Goal: Transaction & Acquisition: Purchase product/service

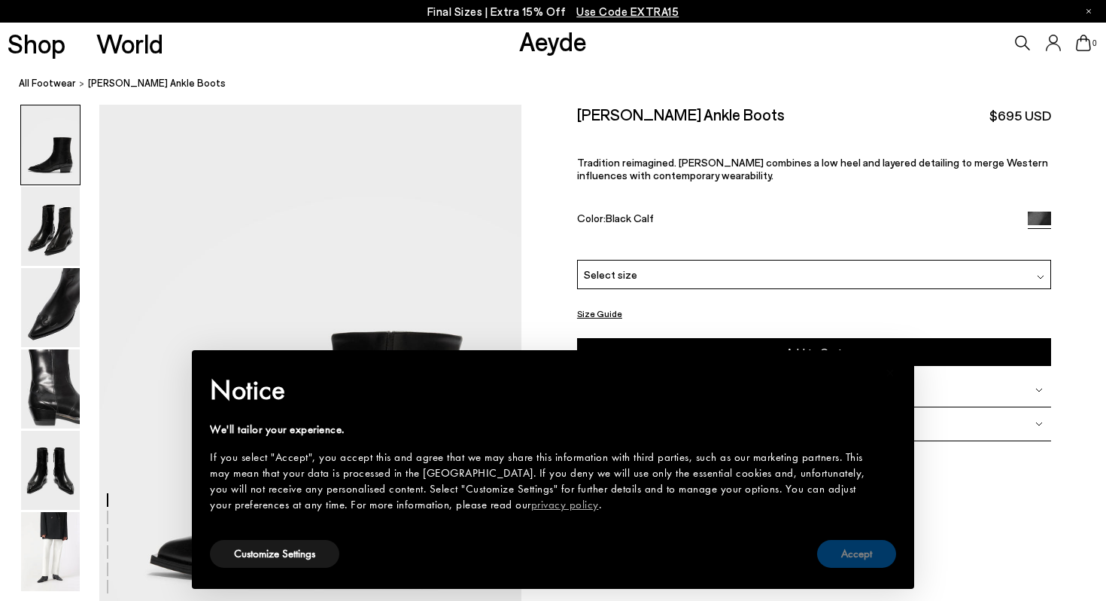
click at [871, 555] on button "Accept" at bounding box center [856, 554] width 79 height 28
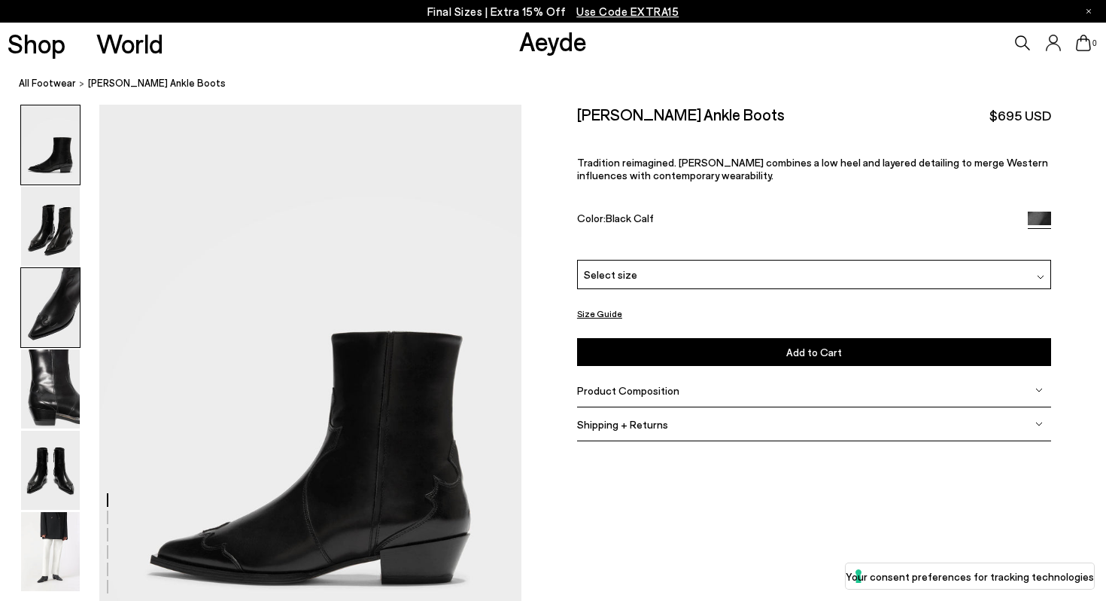
click at [62, 311] on img at bounding box center [50, 307] width 59 height 79
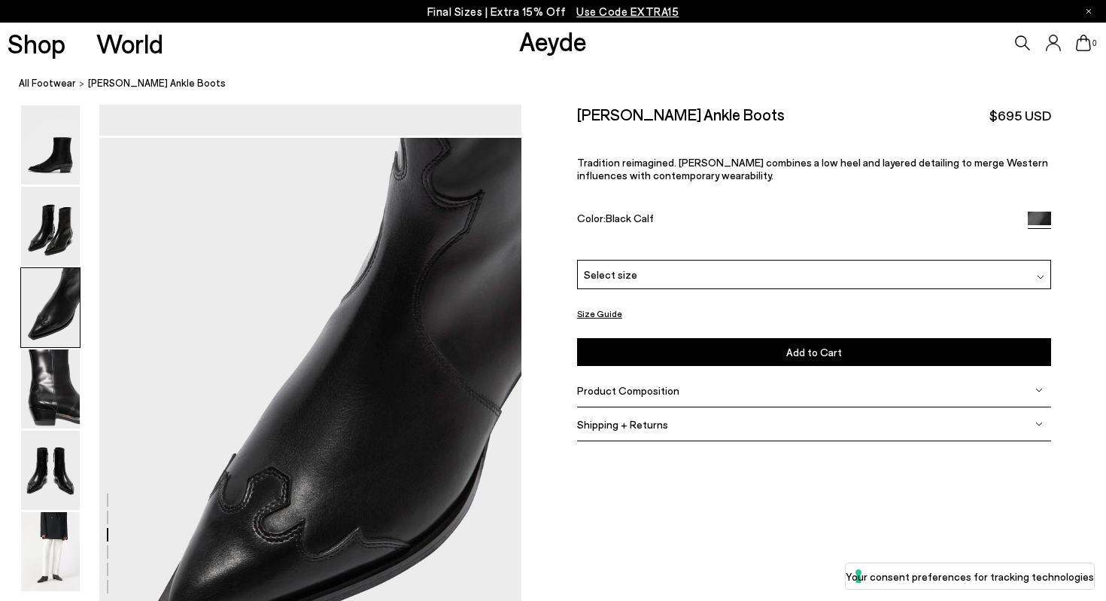
scroll to position [1133, 0]
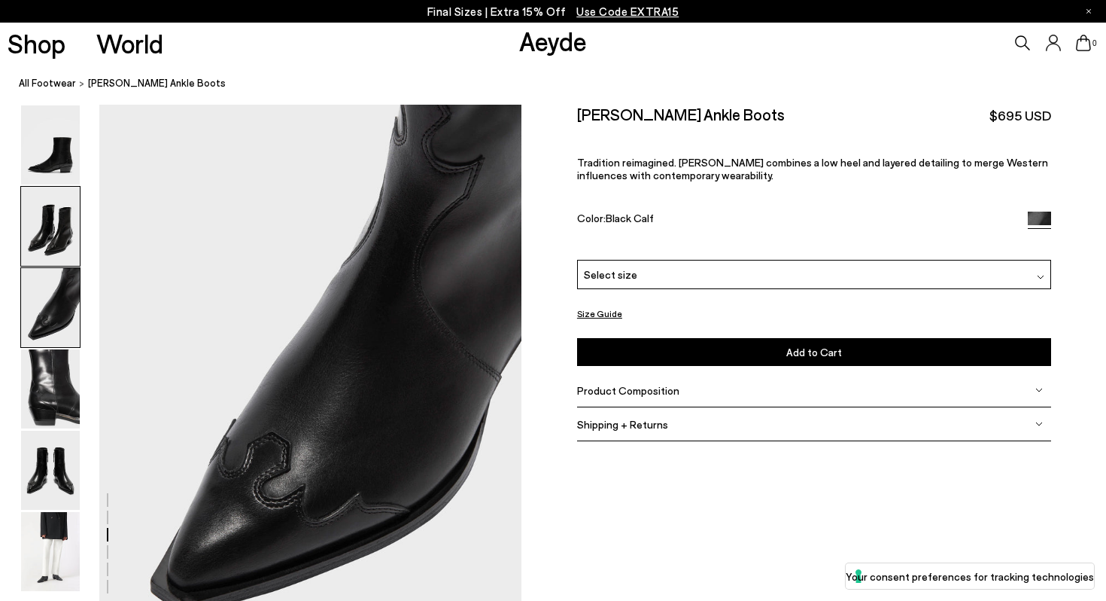
click at [44, 248] on img at bounding box center [50, 226] width 59 height 79
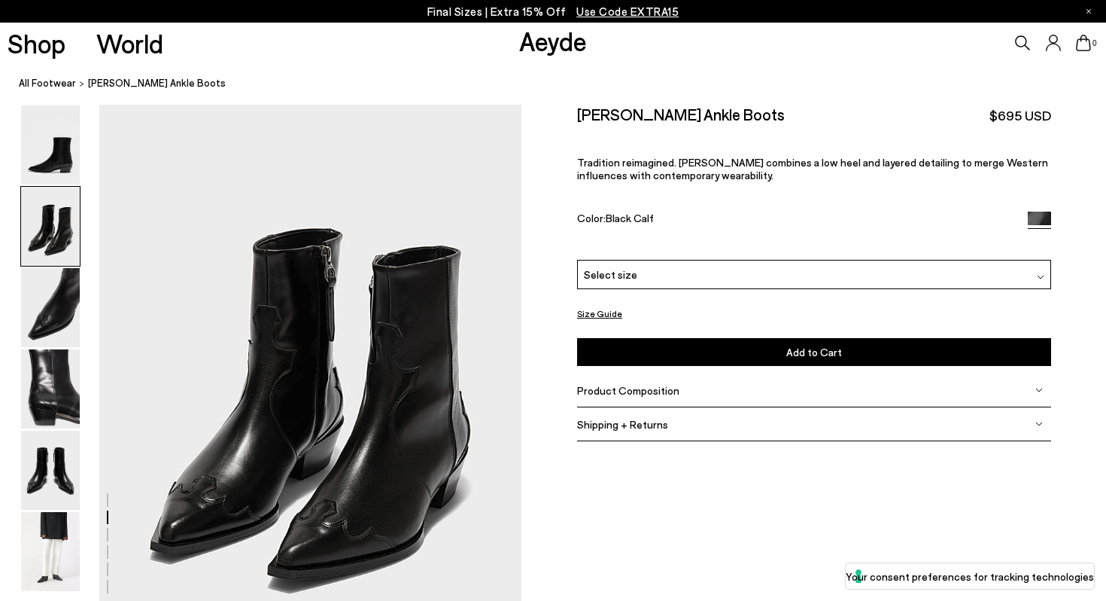
scroll to position [567, 0]
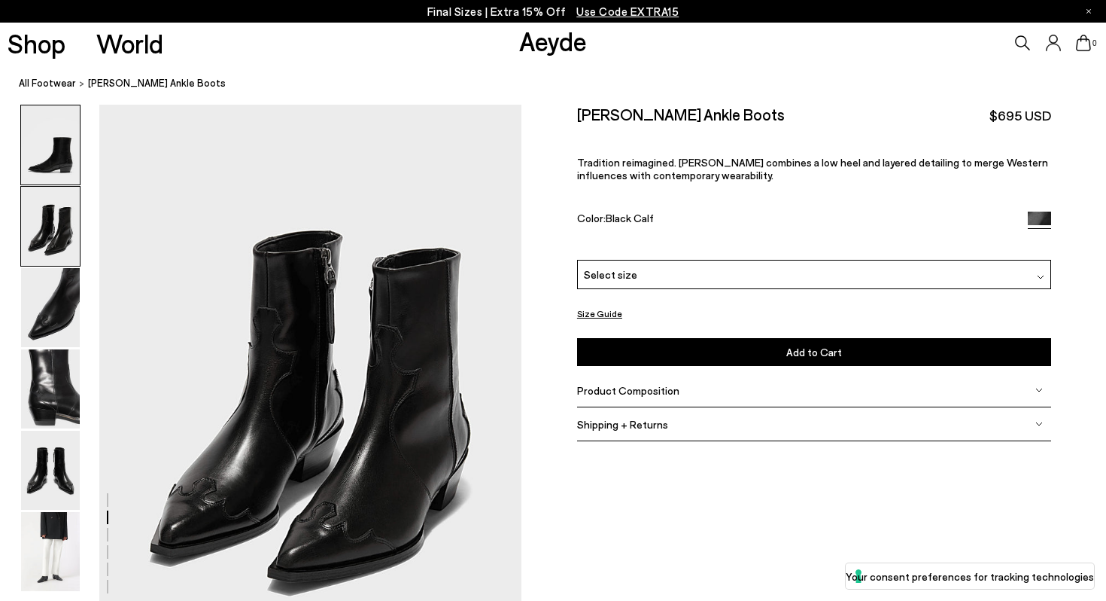
click at [47, 157] on img at bounding box center [50, 144] width 59 height 79
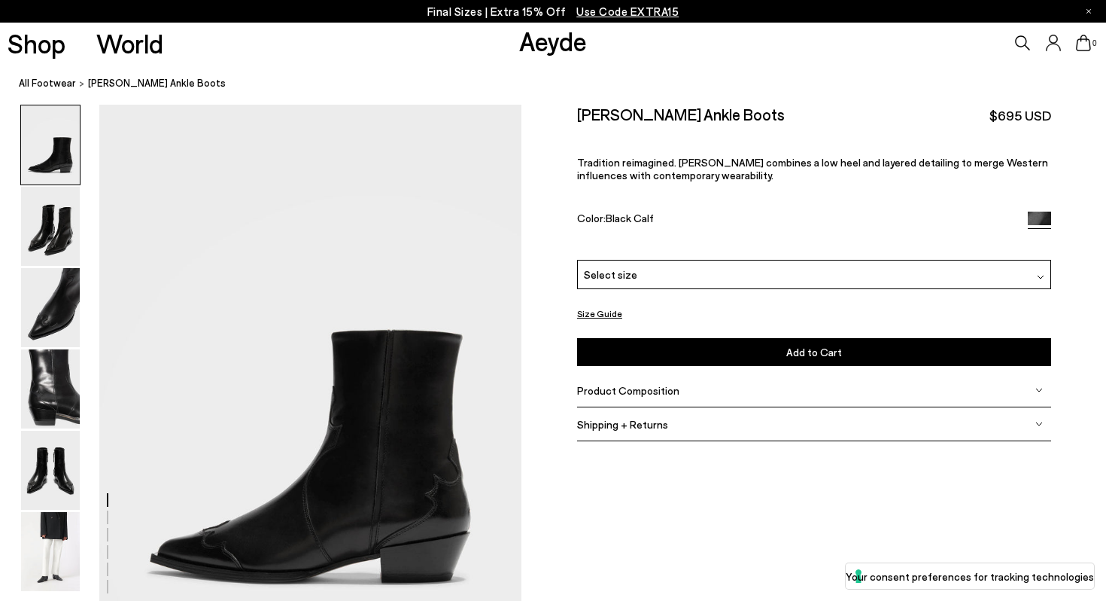
scroll to position [0, 0]
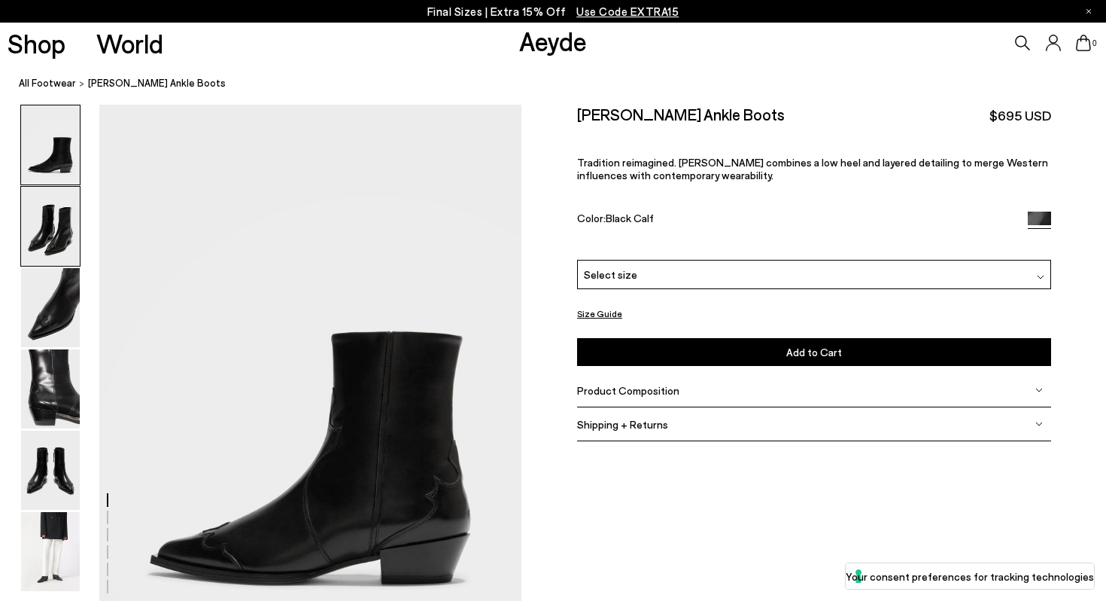
click at [55, 236] on img at bounding box center [50, 226] width 59 height 79
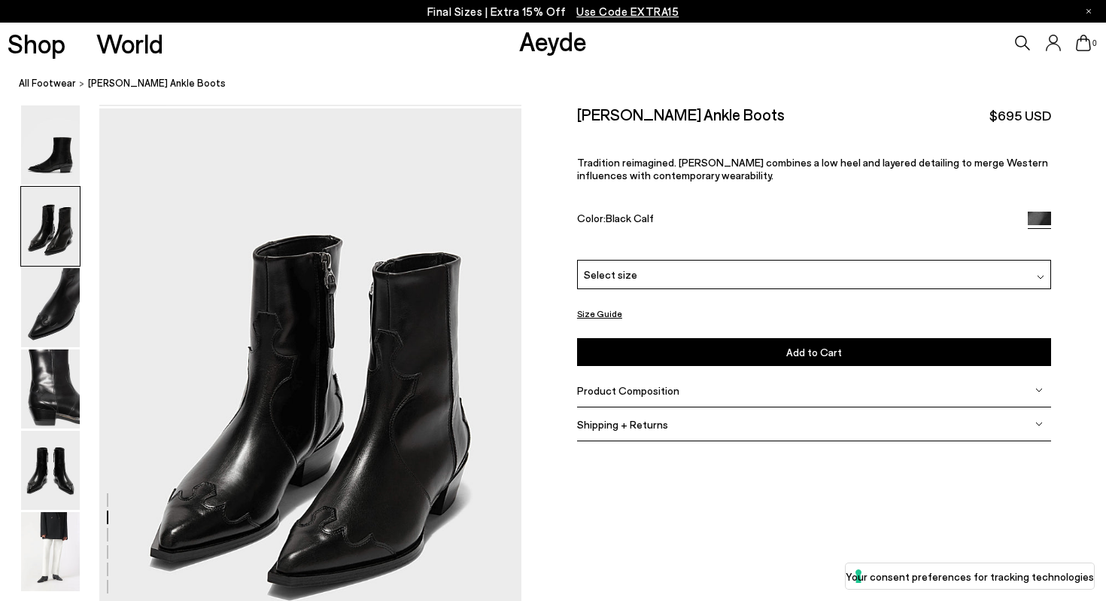
scroll to position [567, 0]
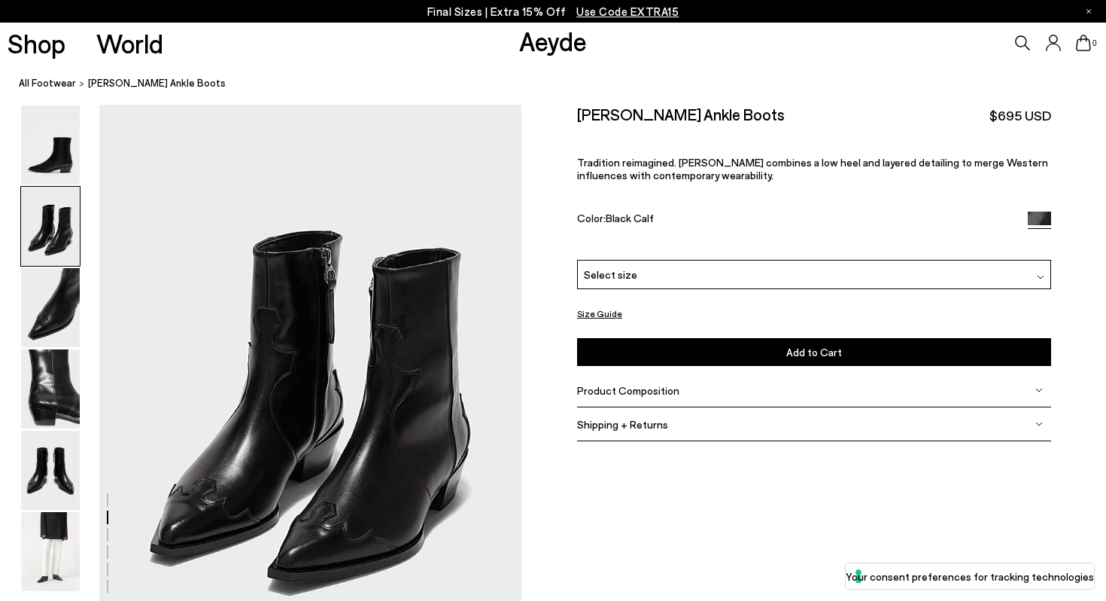
click at [56, 260] on img at bounding box center [50, 226] width 59 height 79
click at [59, 299] on img at bounding box center [50, 307] width 59 height 79
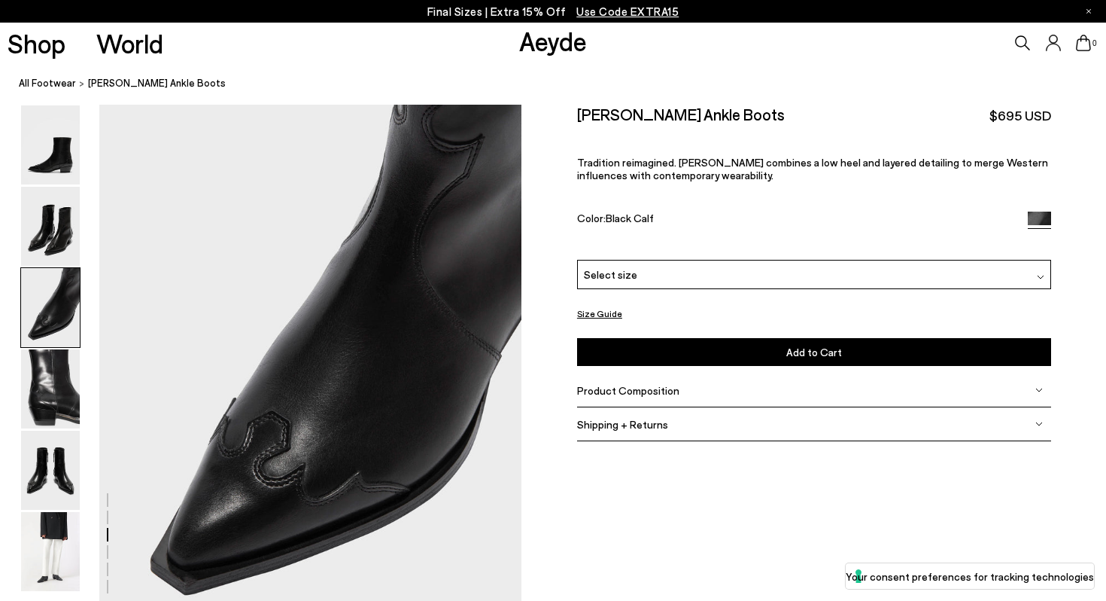
scroll to position [1159, 0]
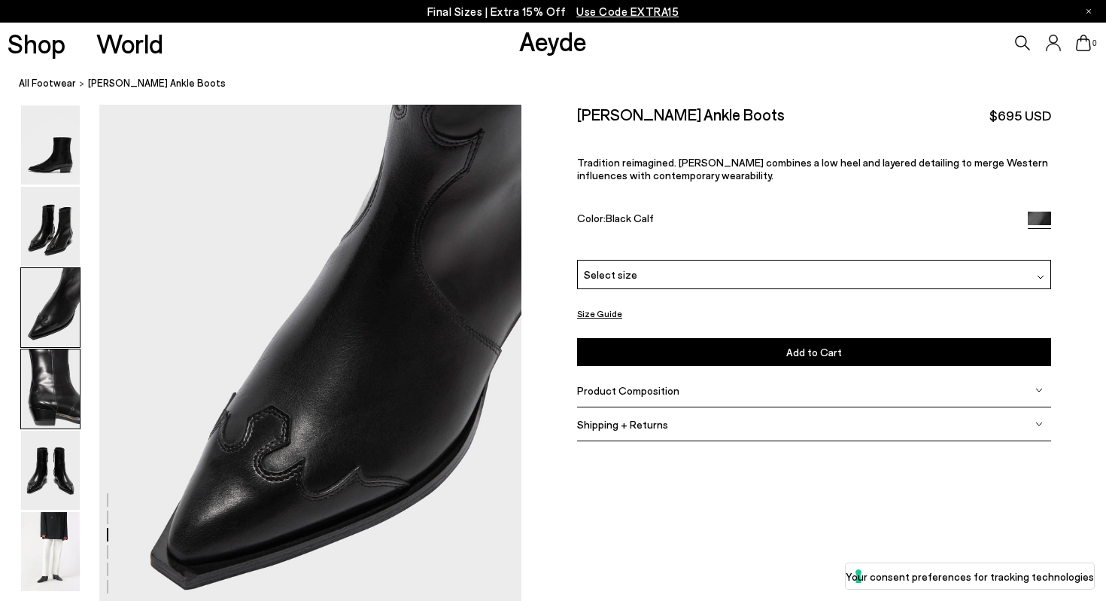
click at [62, 382] on img at bounding box center [50, 388] width 59 height 79
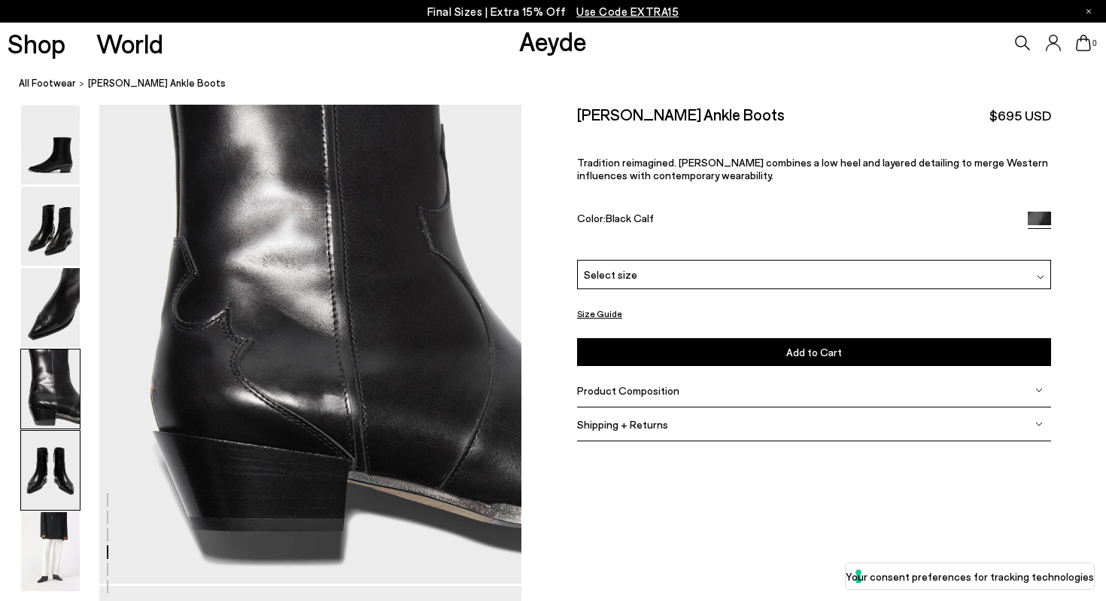
click at [57, 470] on img at bounding box center [50, 470] width 59 height 79
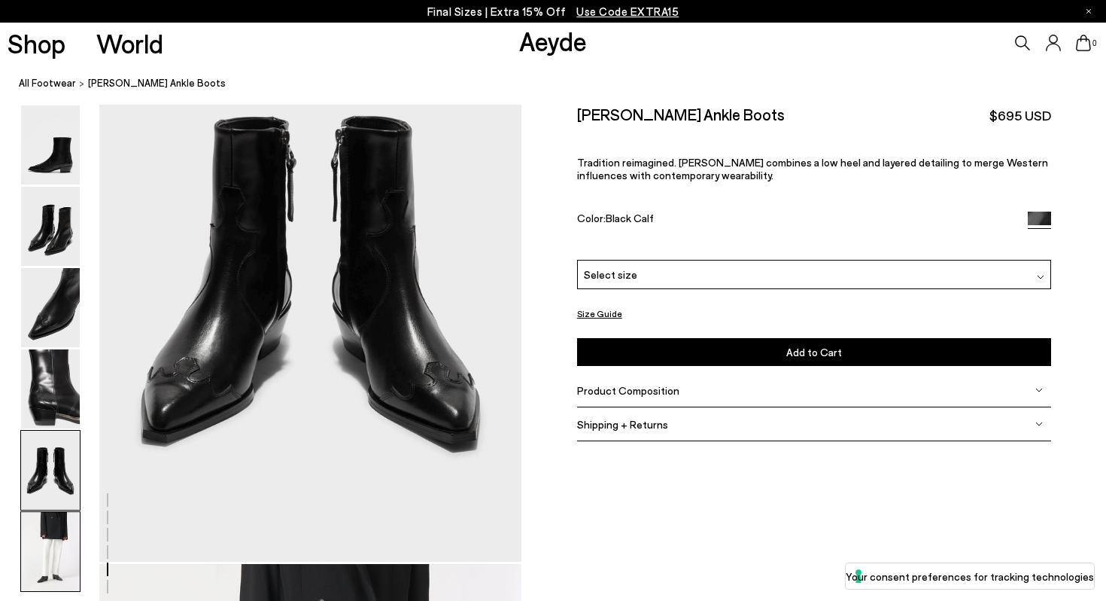
click at [56, 555] on img at bounding box center [50, 551] width 59 height 79
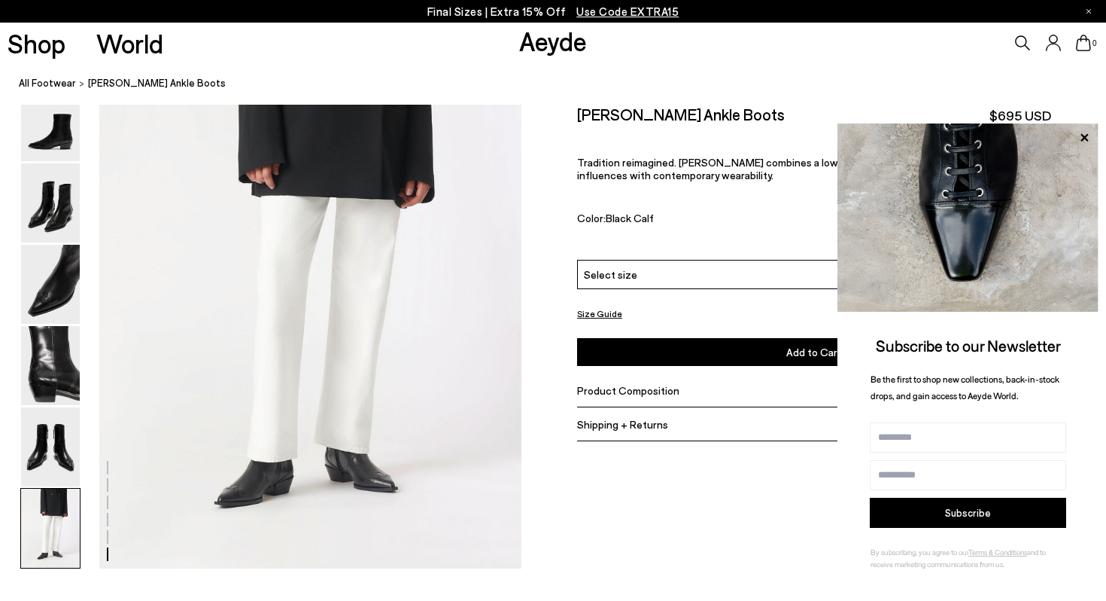
scroll to position [2933, 0]
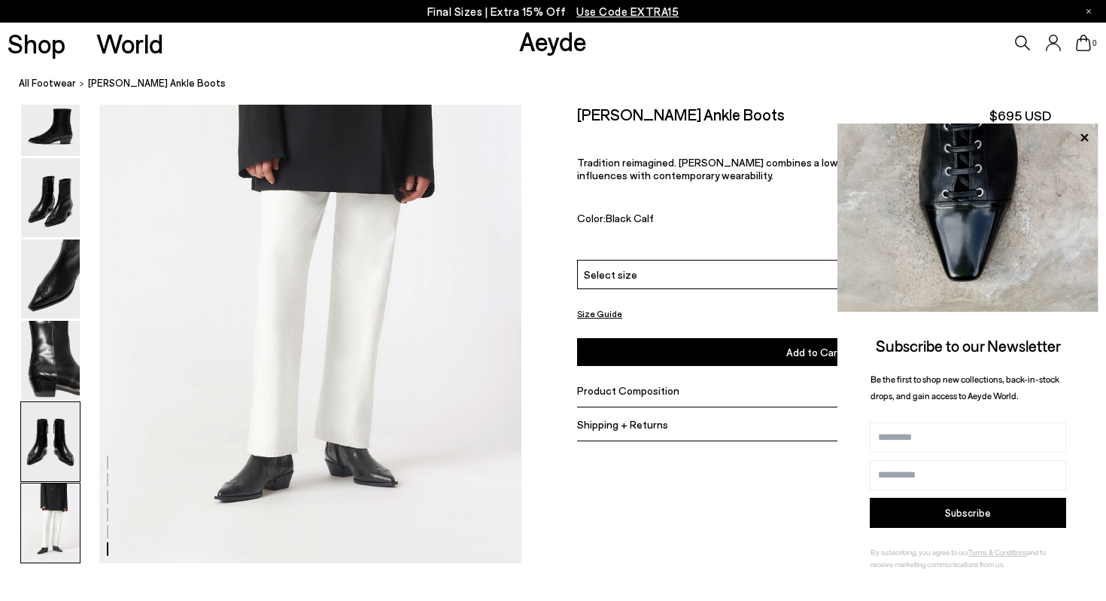
click at [48, 446] on img at bounding box center [50, 441] width 59 height 79
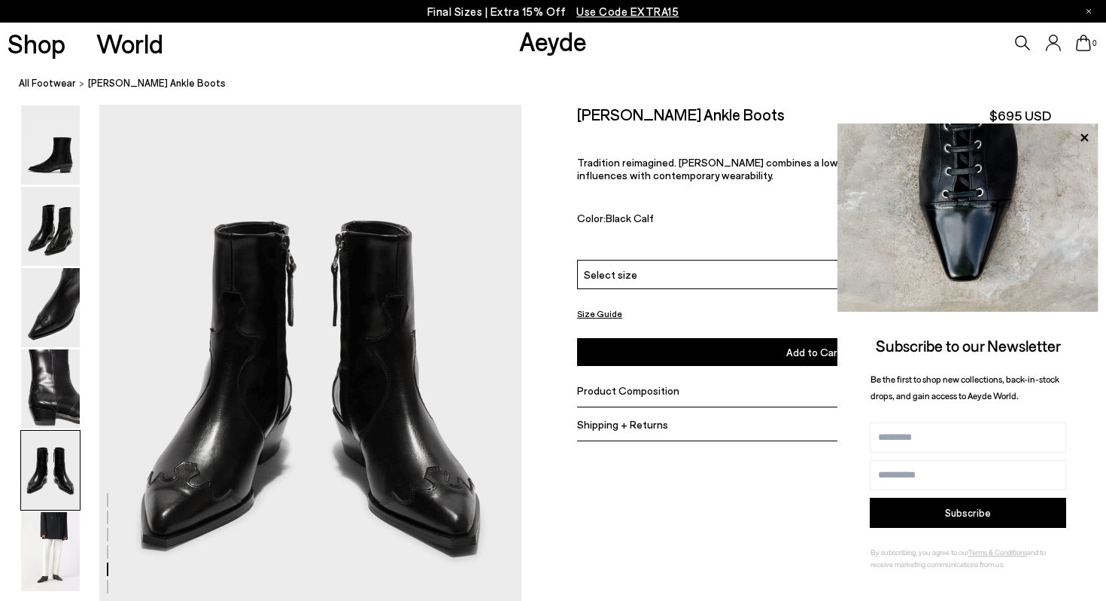
scroll to position [2264, 0]
click at [44, 380] on img at bounding box center [50, 388] width 59 height 79
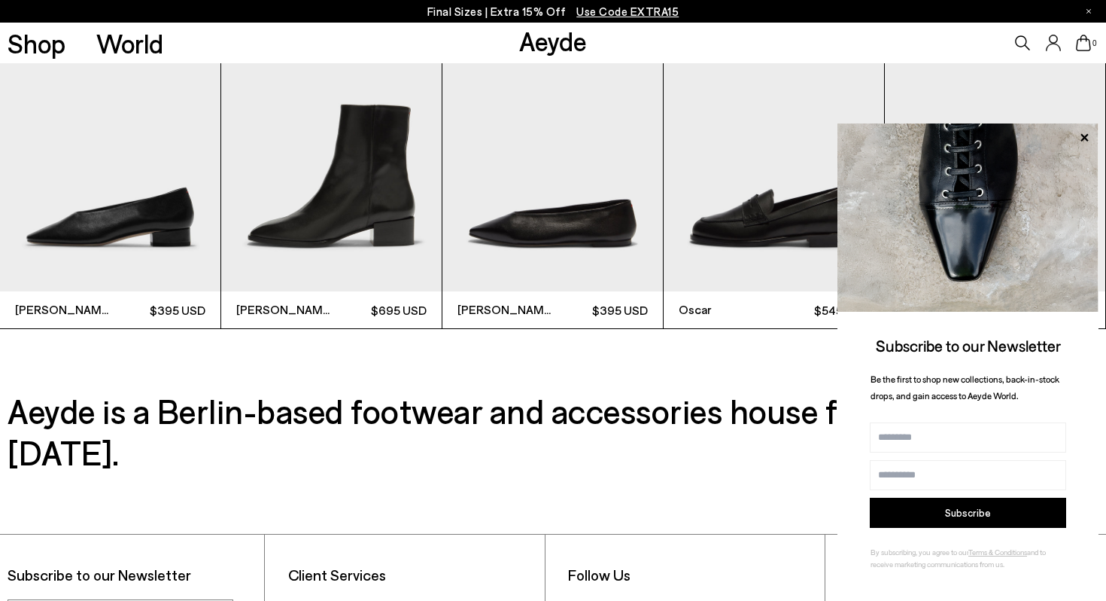
scroll to position [3614, 0]
